Goal: Check status: Check status

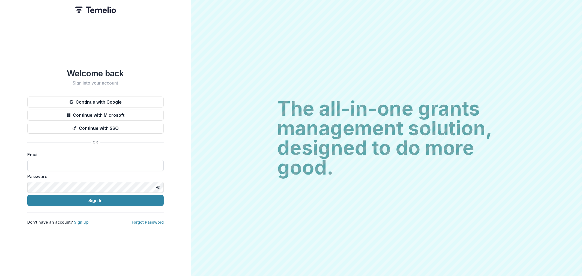
click at [90, 165] on input at bounding box center [95, 165] width 136 height 11
type input "**********"
click at [156, 185] on icon "Toggle password visibility" at bounding box center [158, 187] width 4 height 4
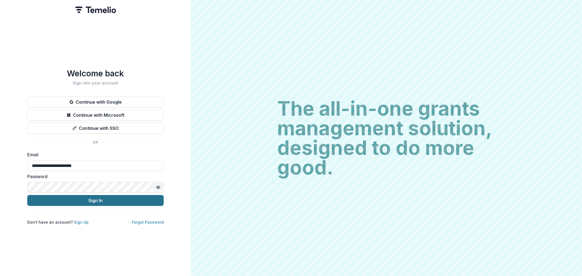
click at [120, 195] on button "Sign In" at bounding box center [95, 200] width 136 height 11
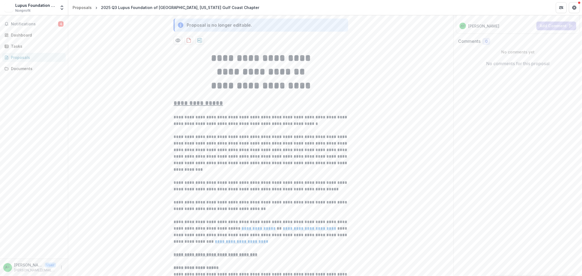
scroll to position [91, 0]
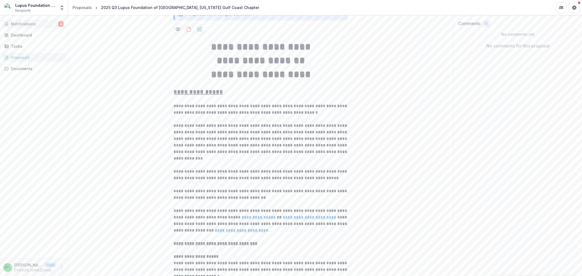
click at [21, 24] on span "Notifications" at bounding box center [34, 24] width 47 height 5
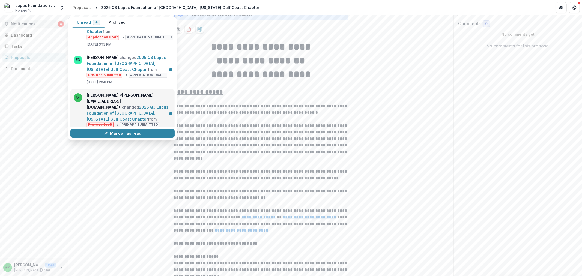
scroll to position [0, 0]
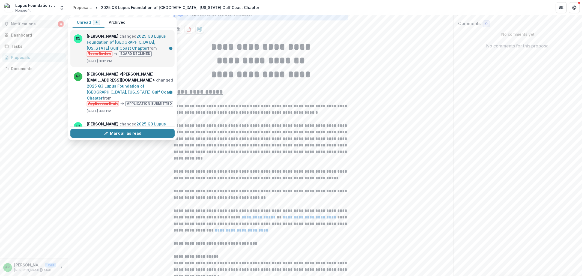
click at [141, 50] on link "2025 Q3 Lupus Foundation of [GEOGRAPHIC_DATA], [US_STATE] Gulf Coast Chapter" at bounding box center [126, 42] width 79 height 17
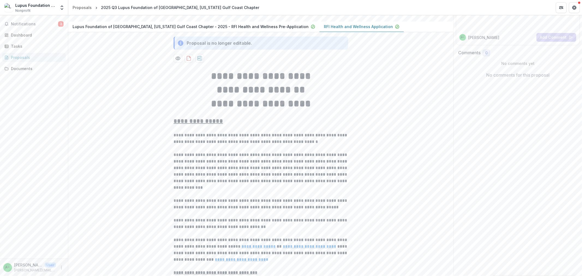
scroll to position [61, 0]
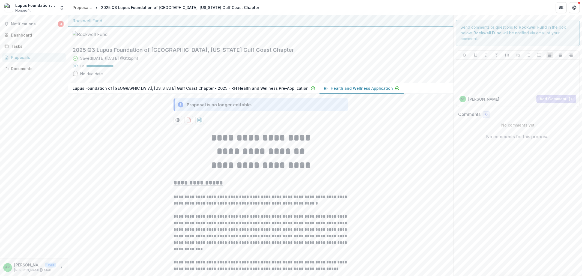
drag, startPoint x: 136, startPoint y: 139, endPoint x: 168, endPoint y: 119, distance: 37.9
